Goal: Information Seeking & Learning: Learn about a topic

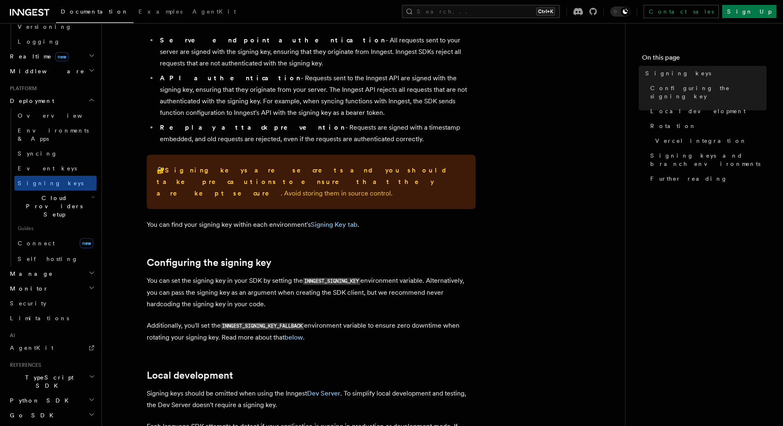
scroll to position [292, 0]
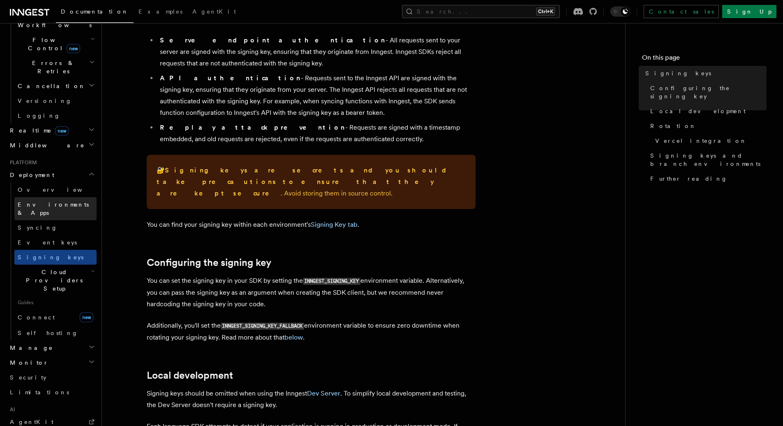
click at [60, 201] on span "Environments & Apps" at bounding box center [53, 208] width 71 height 15
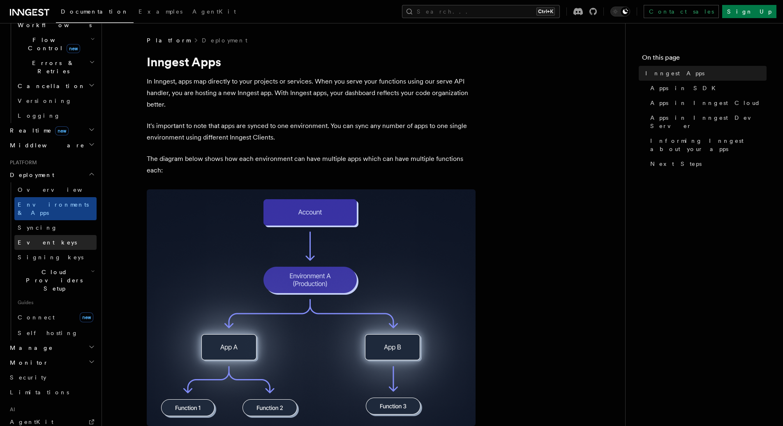
click at [53, 235] on link "Event keys" at bounding box center [55, 242] width 82 height 15
